Goal: Task Accomplishment & Management: Manage account settings

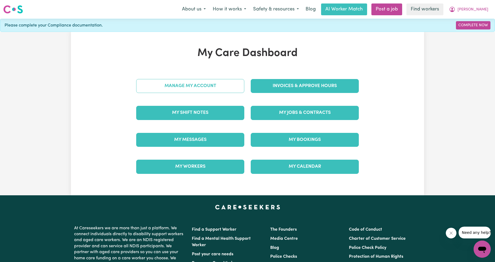
click at [225, 80] on link "Manage My Account" at bounding box center [190, 86] width 108 height 14
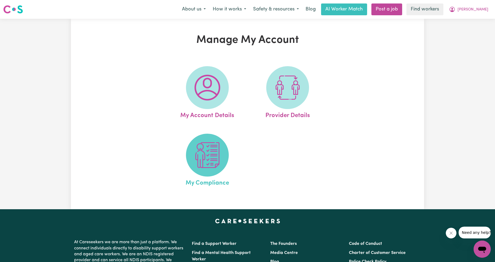
click at [203, 149] on img at bounding box center [208, 155] width 26 height 26
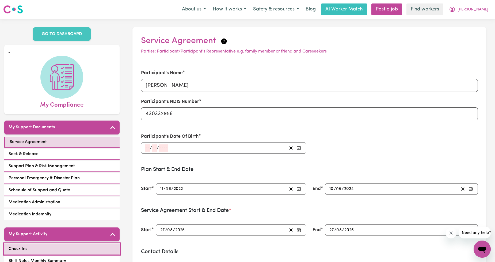
click at [41, 243] on link "Check Ins" at bounding box center [61, 248] width 115 height 11
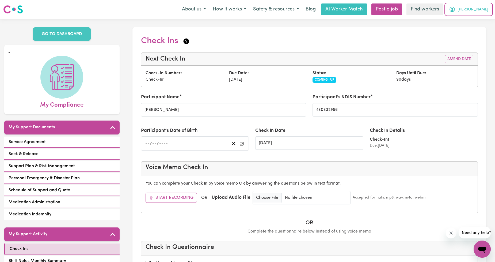
click at [455, 12] on icon "My Account" at bounding box center [452, 9] width 6 height 6
click at [466, 28] on link "Logout" at bounding box center [470, 31] width 42 height 10
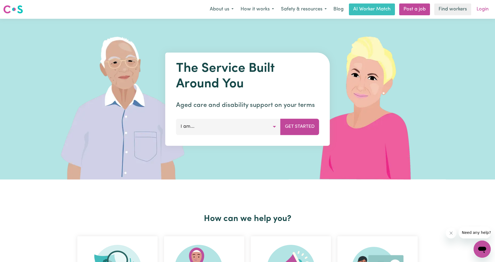
click at [477, 9] on link "Login" at bounding box center [482, 9] width 18 height 12
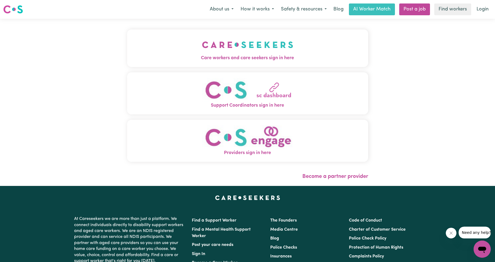
click at [148, 38] on button "Care workers and care seekers sign in here" at bounding box center [247, 47] width 241 height 37
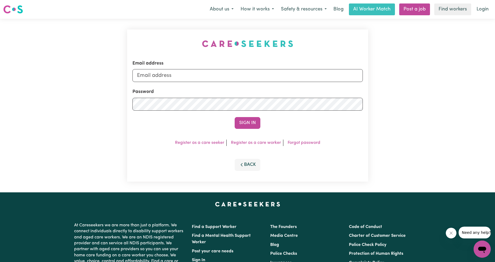
click at [167, 73] on div "Email address Password Sign In Register as a care seeker Register as a care wor…" at bounding box center [247, 105] width 247 height 173
click at [167, 73] on input "Email address" at bounding box center [247, 75] width 230 height 13
drag, startPoint x: 165, startPoint y: 78, endPoint x: 260, endPoint y: 78, distance: 95.5
click at [260, 78] on input "[EMAIL_ADDRESS][PERSON_NAME][DOMAIN_NAME]" at bounding box center [247, 75] width 230 height 13
type input "[EMAIL_ADDRESS][DOMAIN_NAME]"
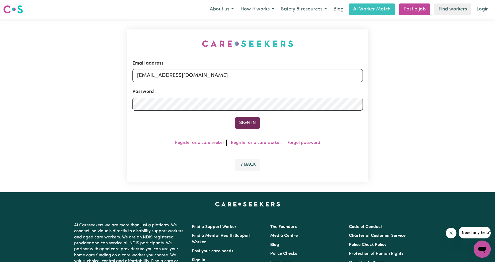
click at [243, 120] on button "Sign In" at bounding box center [248, 123] width 26 height 12
